Goal: Task Accomplishment & Management: Manage account settings

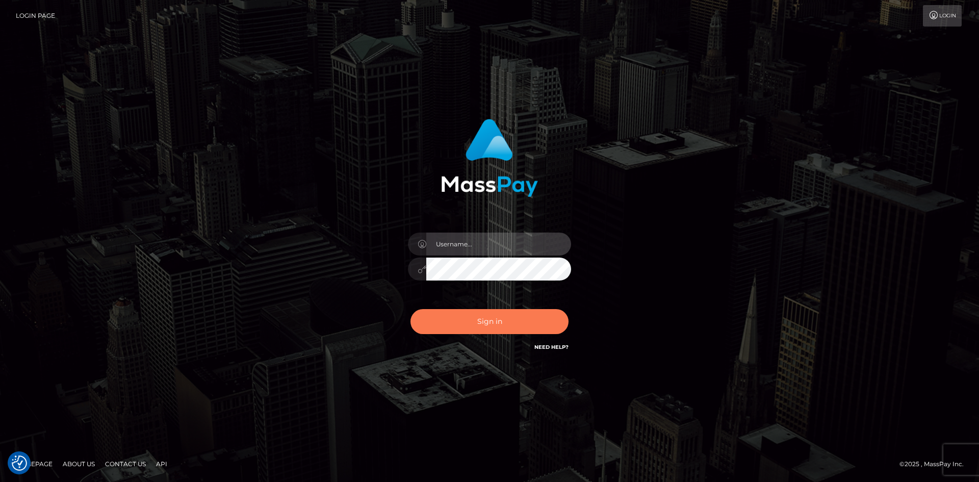
type input "tinan"
click at [495, 318] on button "Sign in" at bounding box center [489, 321] width 158 height 25
type input "tinan"
click at [495, 318] on button "Sign in" at bounding box center [489, 321] width 158 height 25
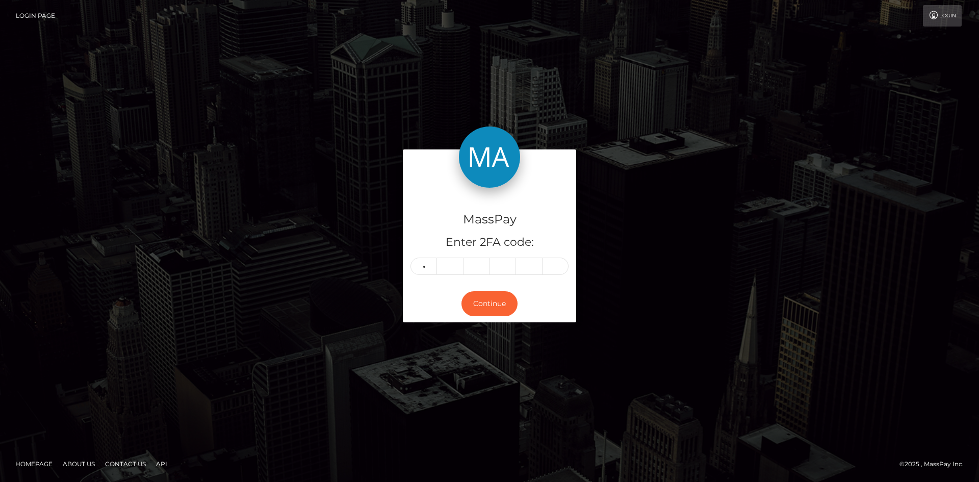
type input "0"
type input "8"
type input "4"
type input "9"
type input "1"
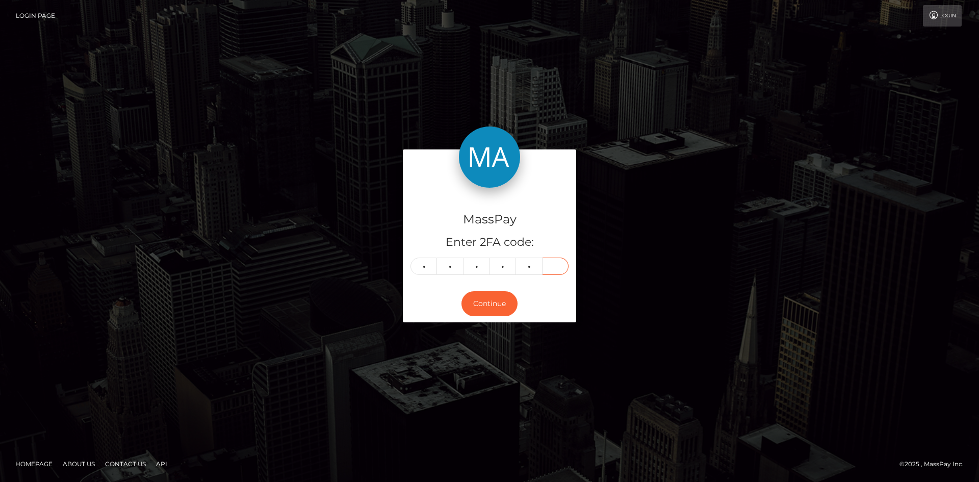
type input "8"
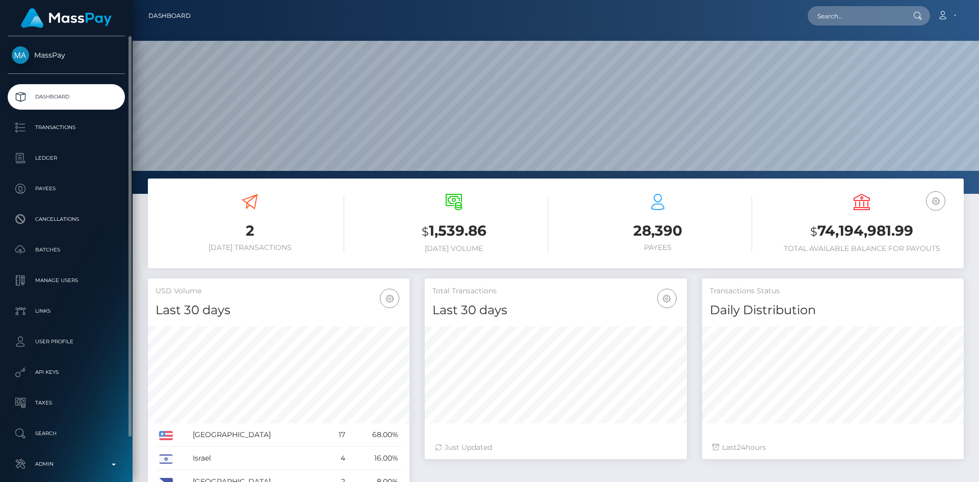
scroll to position [48, 0]
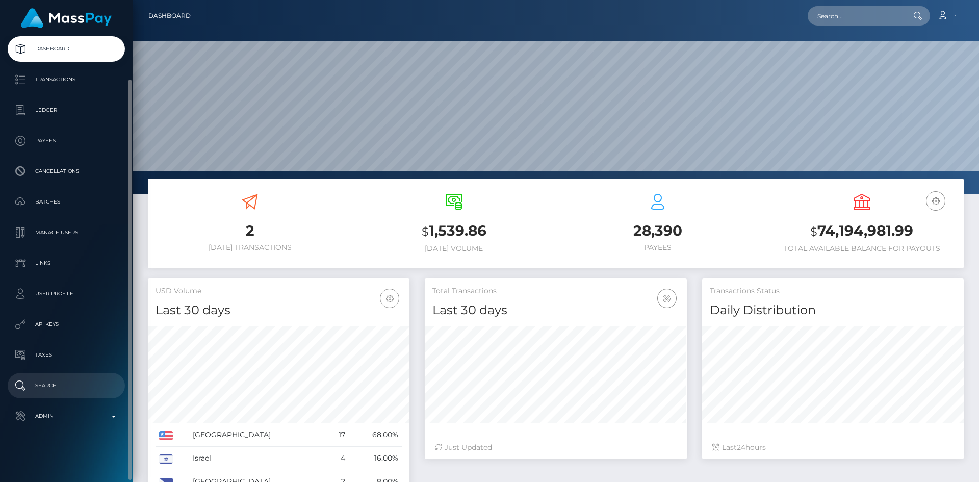
click at [58, 383] on p "Search" at bounding box center [66, 385] width 109 height 15
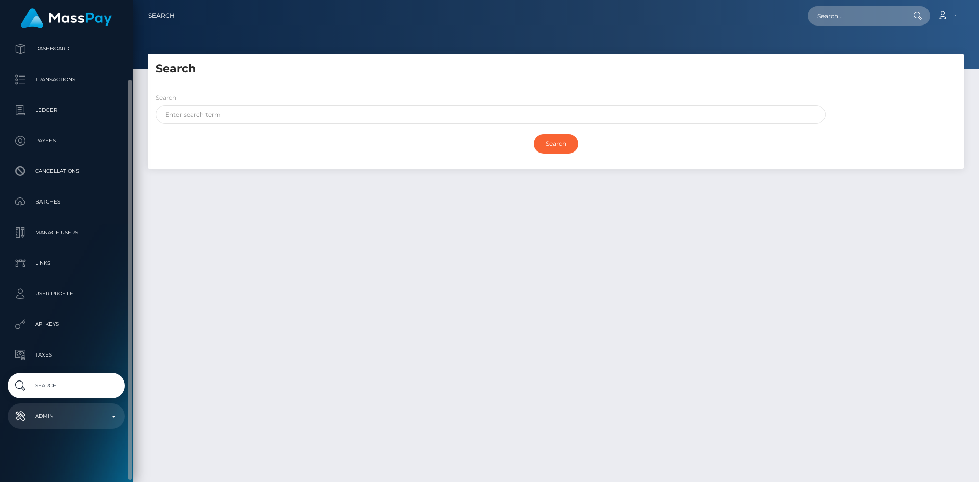
click at [67, 411] on p "Admin" at bounding box center [66, 415] width 109 height 15
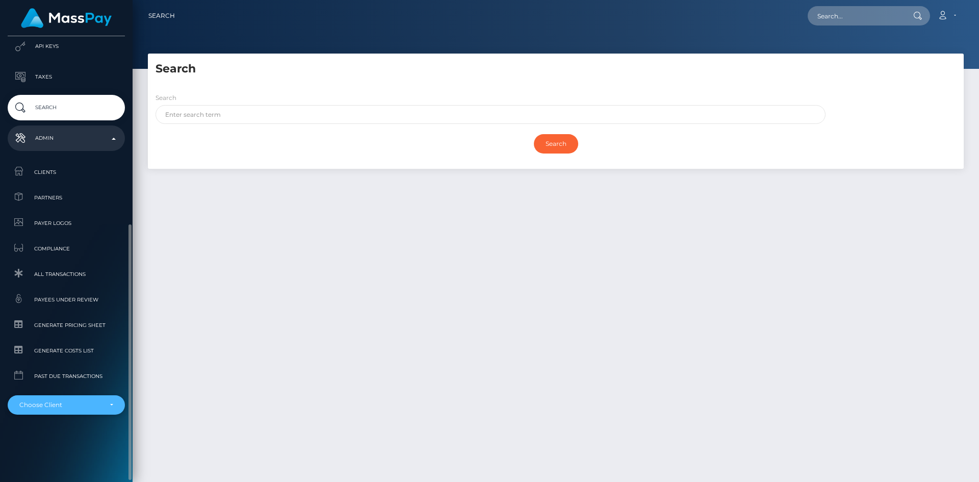
click at [68, 412] on div "Choose Client" at bounding box center [66, 404] width 117 height 19
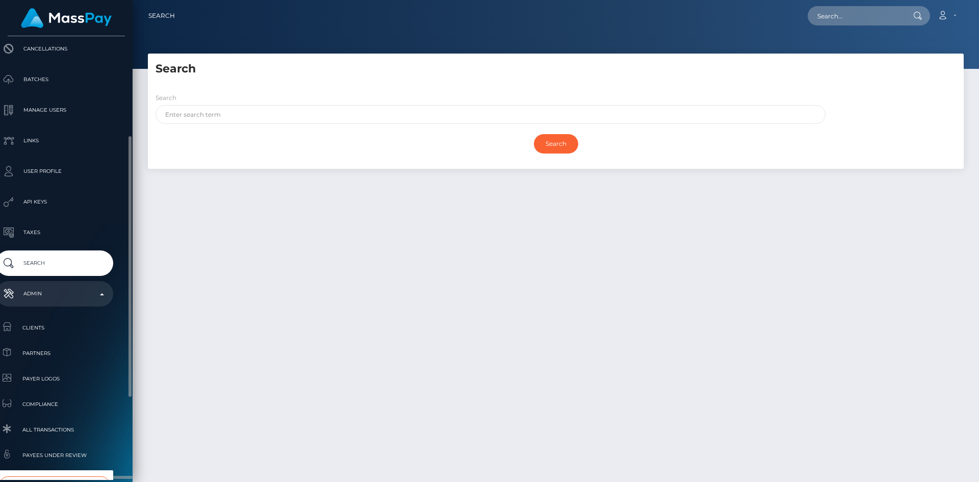
scroll to position [311, 12]
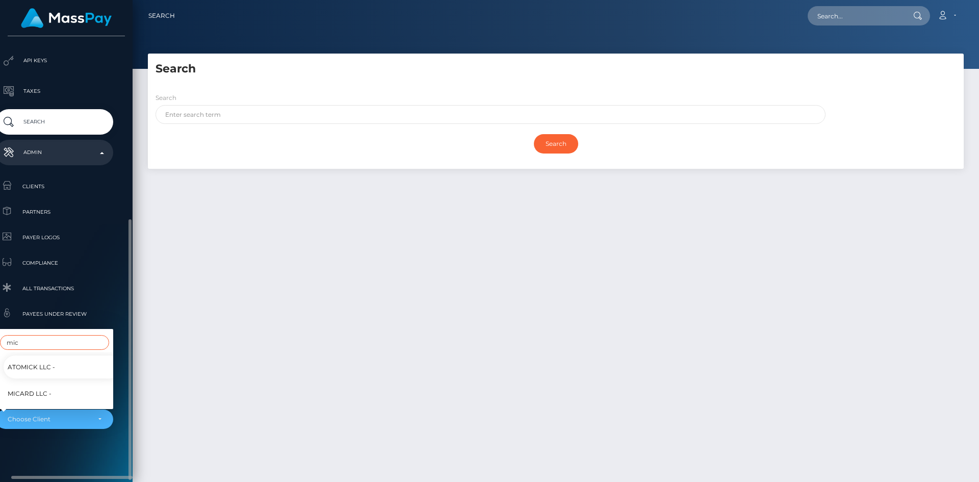
type input "mic"
click at [68, 385] on link "MiCard LLC -" at bounding box center [62, 393] width 117 height 23
select select "349"
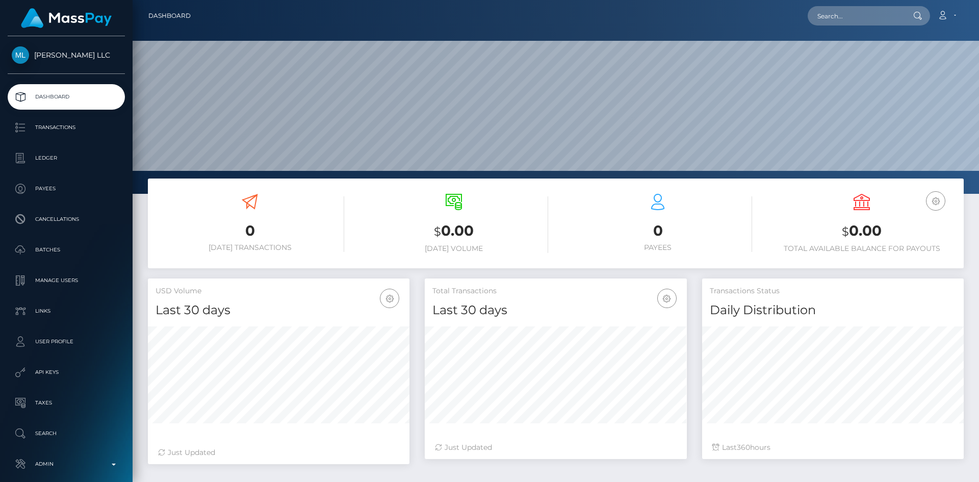
scroll to position [181, 262]
